Goal: Task Accomplishment & Management: Manage account settings

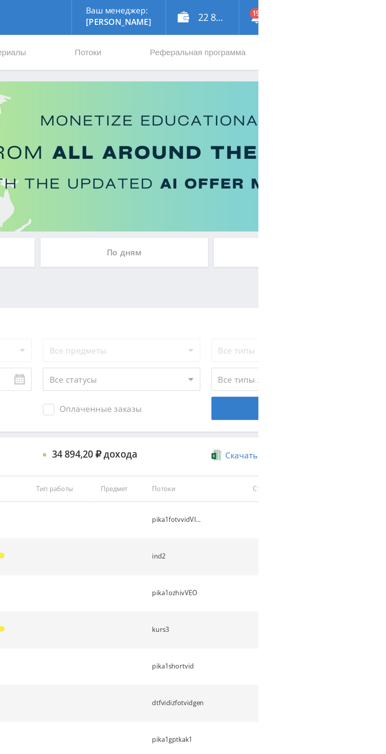
click at [273, 168] on div "По дням" at bounding box center [296, 171] width 114 height 20
click at [0, 0] on input "По дням" at bounding box center [0, 0] width 0 height 0
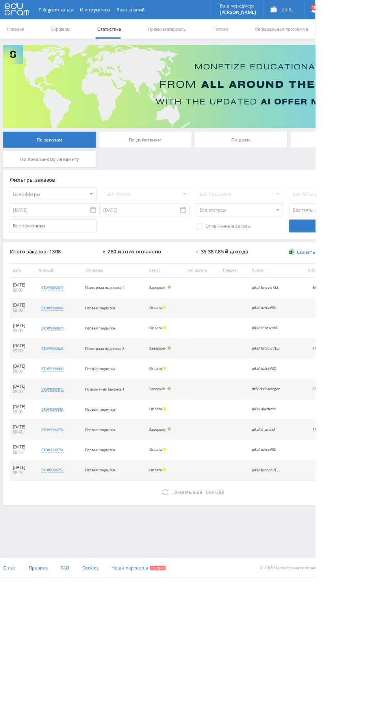
click at [321, 175] on div "По дням" at bounding box center [296, 171] width 114 height 20
click at [0, 0] on input "По дням" at bounding box center [0, 0] width 0 height 0
